Goal: Task Accomplishment & Management: Manage account settings

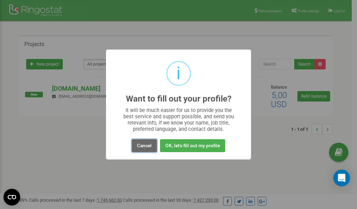
click at [143, 145] on button "Cancel" at bounding box center [144, 145] width 25 height 13
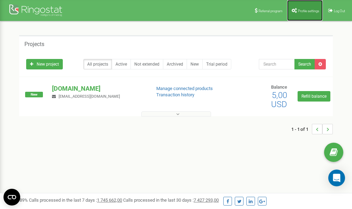
click at [303, 11] on span "Profile settings" at bounding box center [308, 11] width 21 height 4
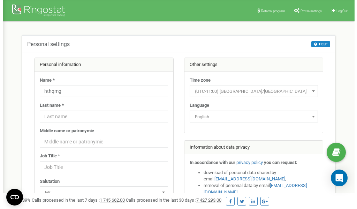
scroll to position [35, 0]
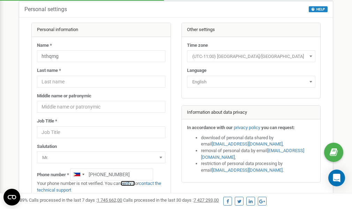
click at [130, 183] on link "verify it" at bounding box center [128, 182] width 14 height 5
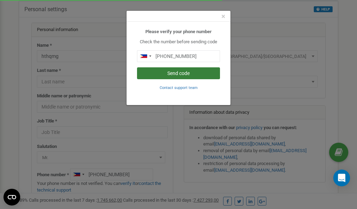
click at [175, 74] on button "Send code" at bounding box center [178, 73] width 83 height 12
